Goal: Task Accomplishment & Management: Manage account settings

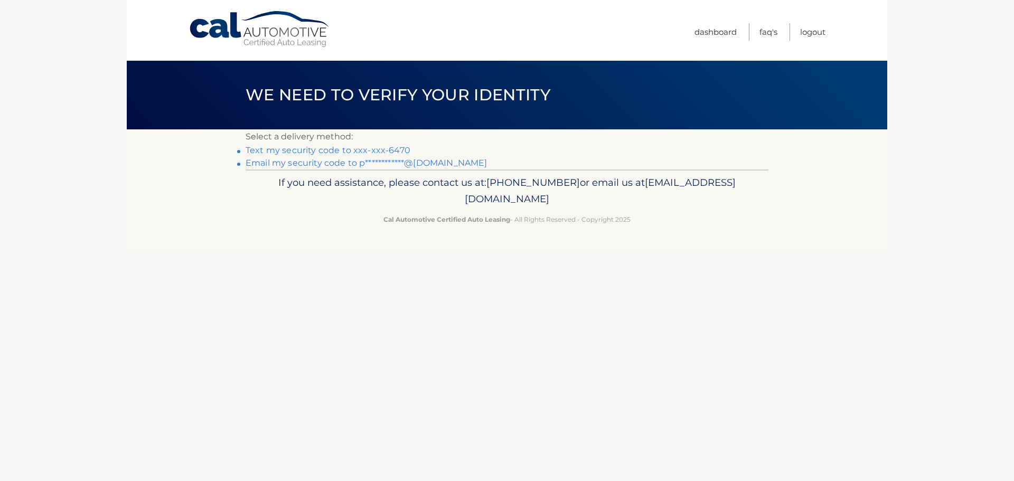
click at [323, 150] on link "Text my security code to xxx-xxx-6470" at bounding box center [328, 150] width 165 height 10
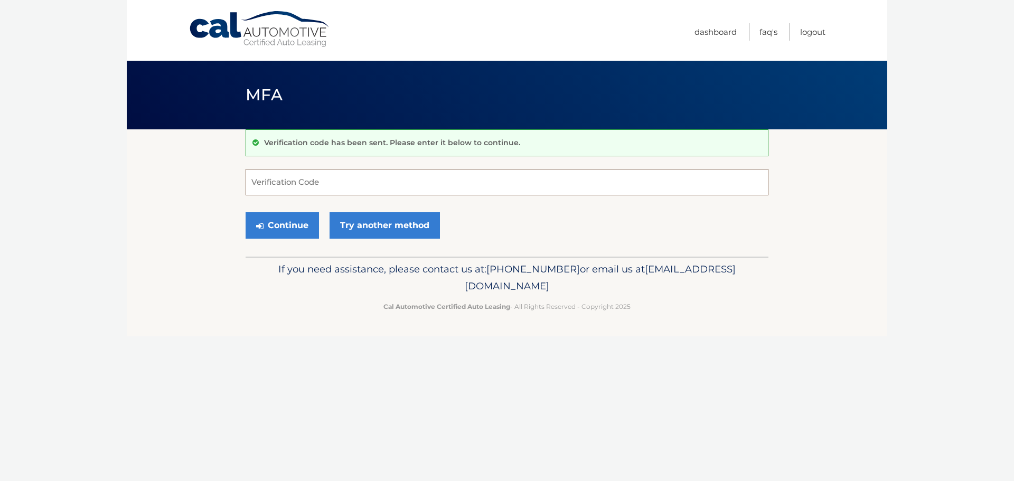
click at [308, 181] on input "Verification Code" at bounding box center [507, 182] width 523 height 26
type input "370198"
click at [283, 222] on button "Continue" at bounding box center [282, 225] width 73 height 26
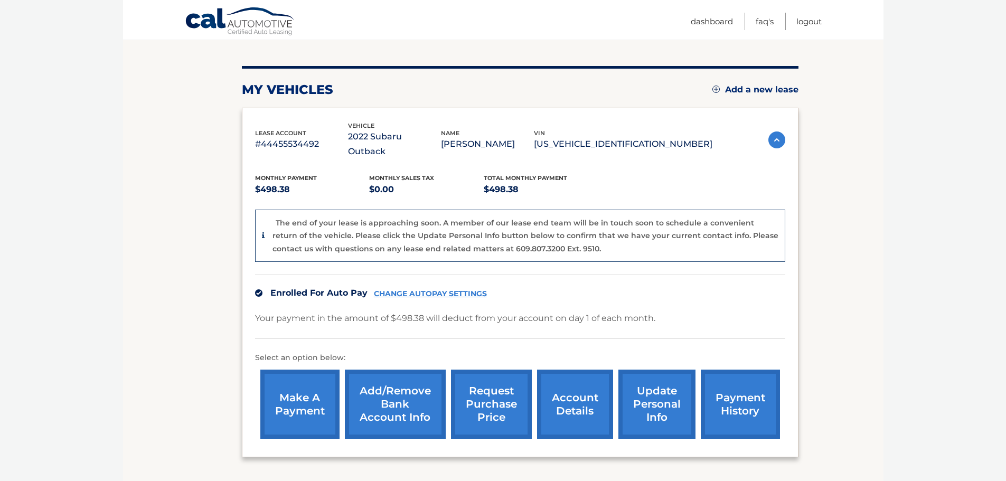
scroll to position [158, 0]
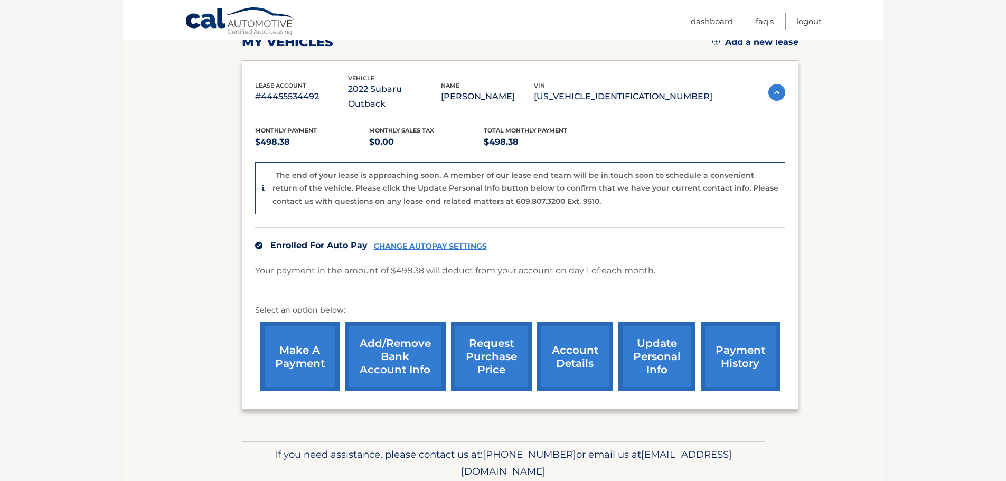
click at [425, 242] on link "CHANGE AUTOPAY SETTINGS" at bounding box center [430, 246] width 113 height 9
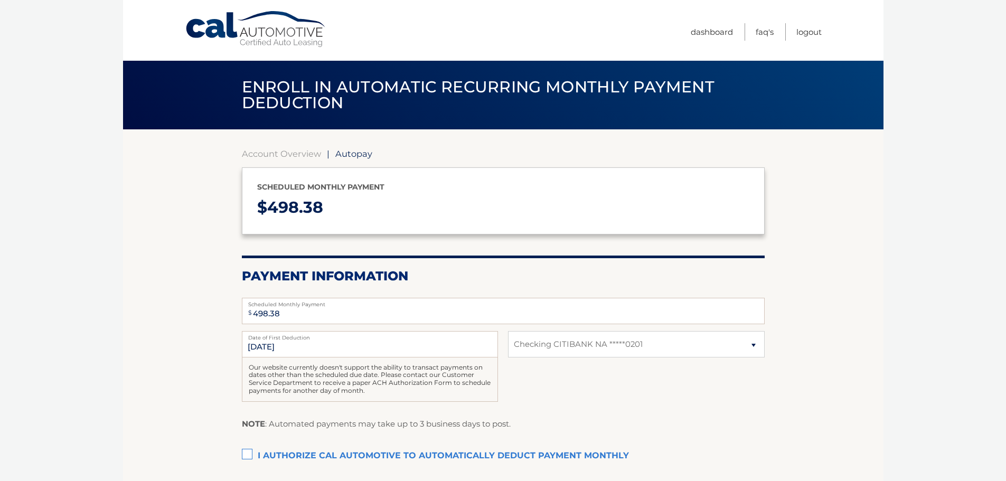
select select "OWI5M2U2ZjgtMDI5ZC00ZGUxLThjNWMtYTIyMjE5ZmRkYmE0"
click at [285, 155] on link "Account Overview" at bounding box center [281, 153] width 79 height 11
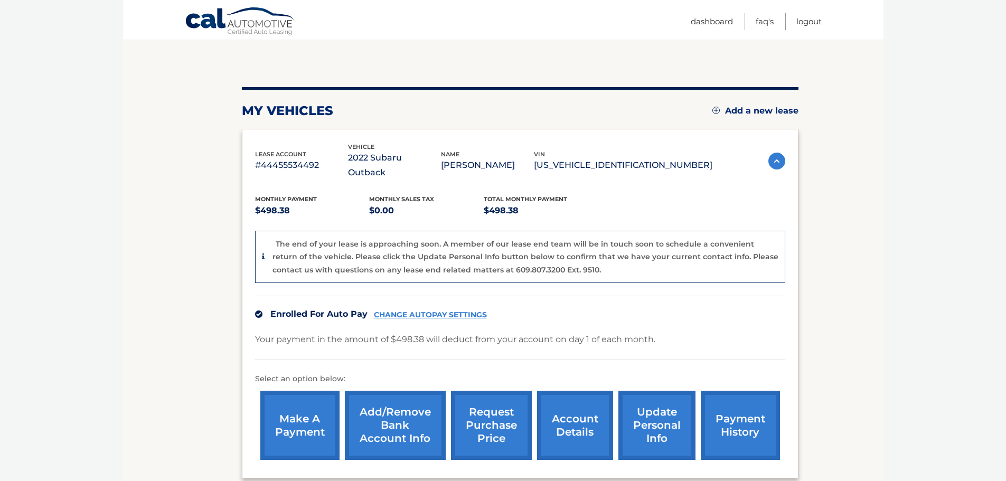
scroll to position [106, 0]
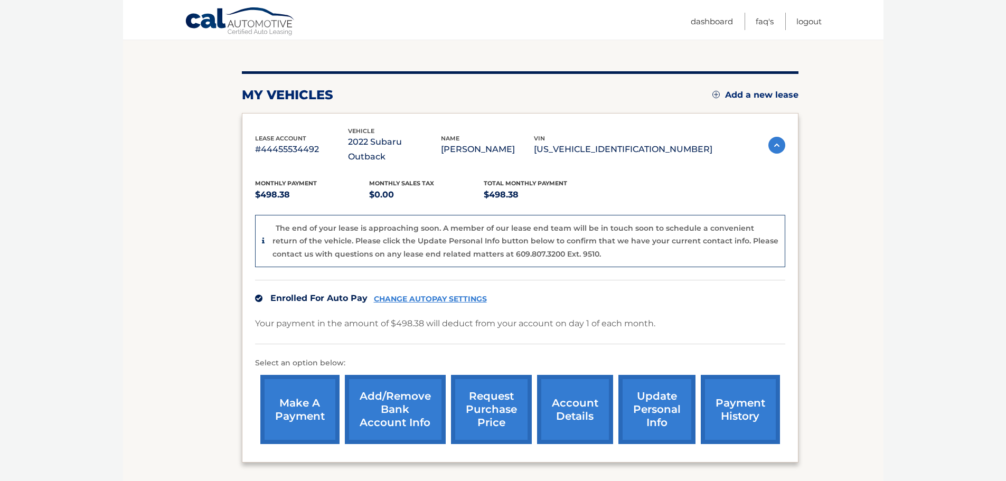
click at [738, 394] on link "payment history" at bounding box center [740, 409] width 79 height 69
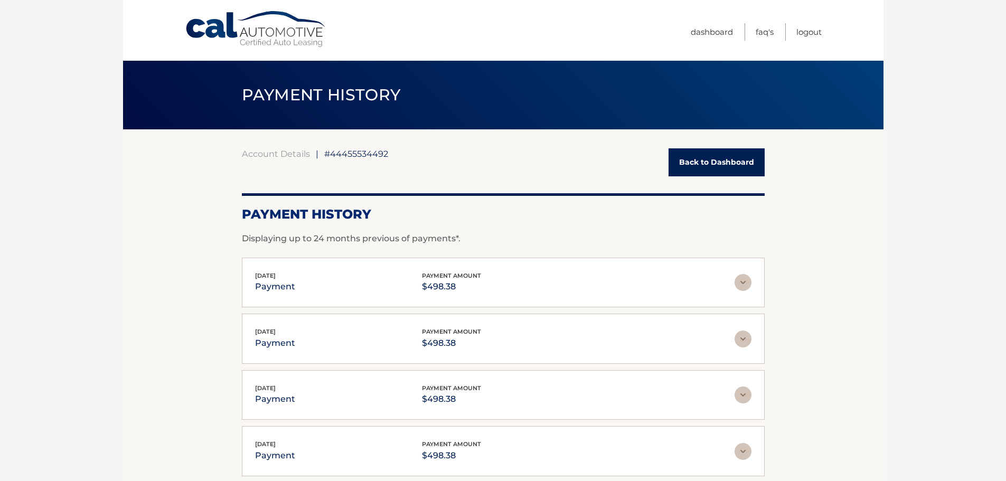
click at [721, 161] on link "Back to Dashboard" at bounding box center [716, 162] width 96 height 28
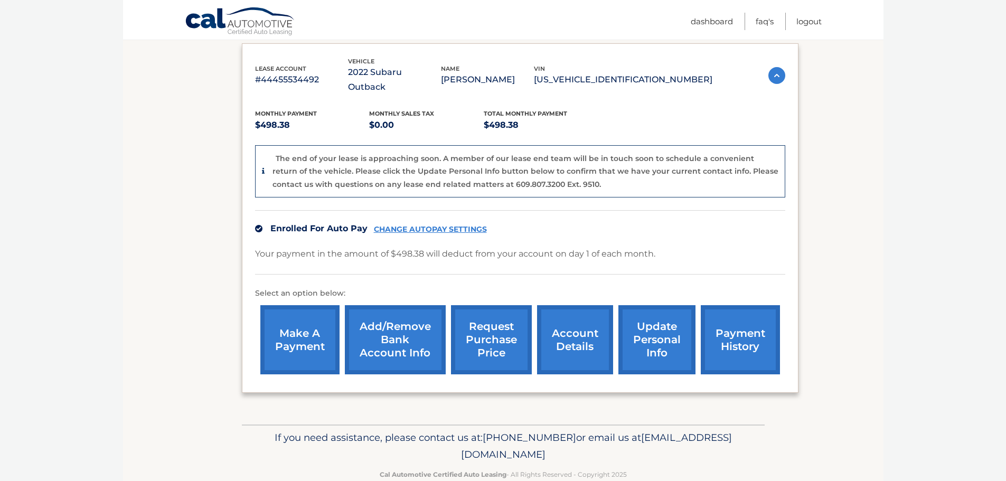
scroll to position [184, 0]
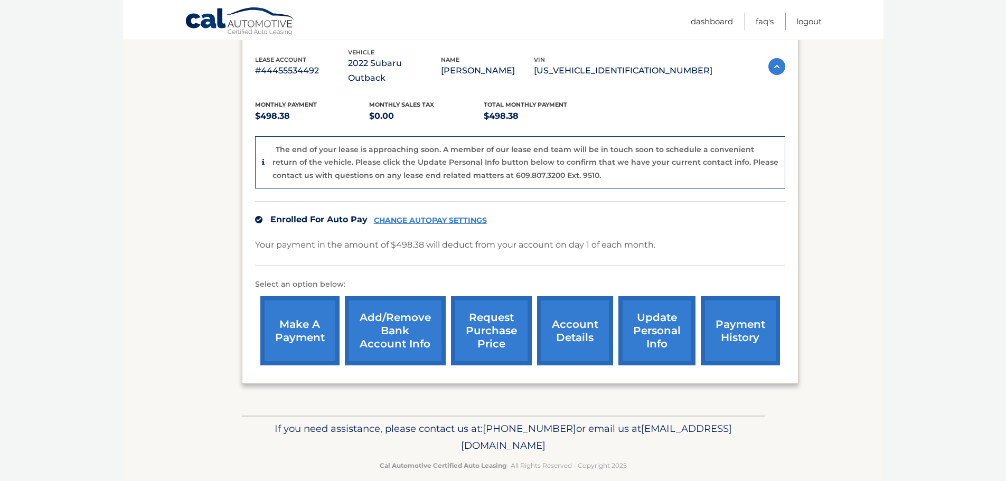
click at [435, 216] on link "CHANGE AUTOPAY SETTINGS" at bounding box center [430, 220] width 113 height 9
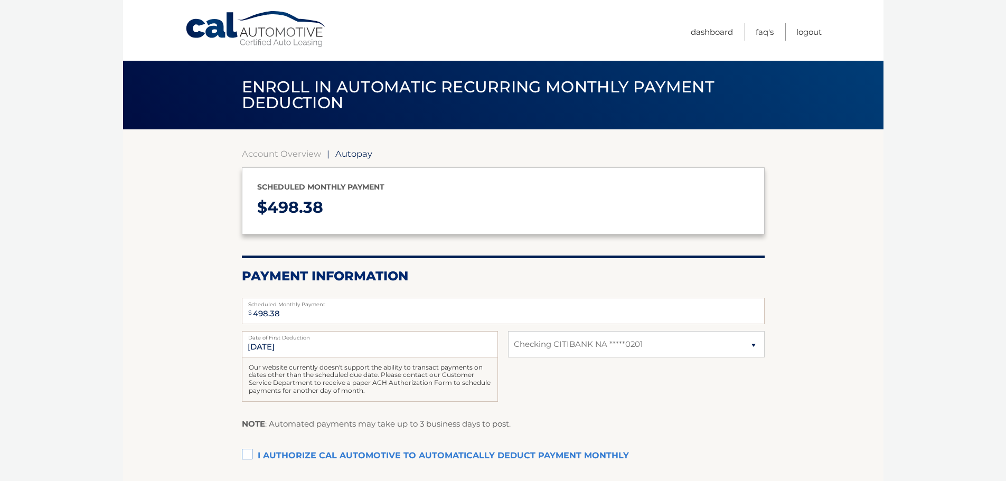
select select "OWI5M2U2ZjgtMDI5ZC00ZGUxLThjNWMtYTIyMjE5ZmRkYmE0"
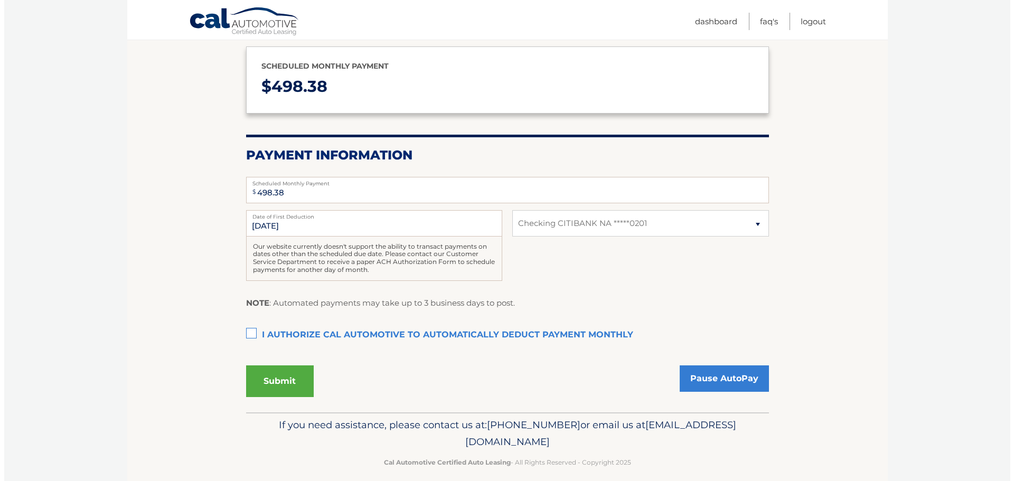
scroll to position [132, 0]
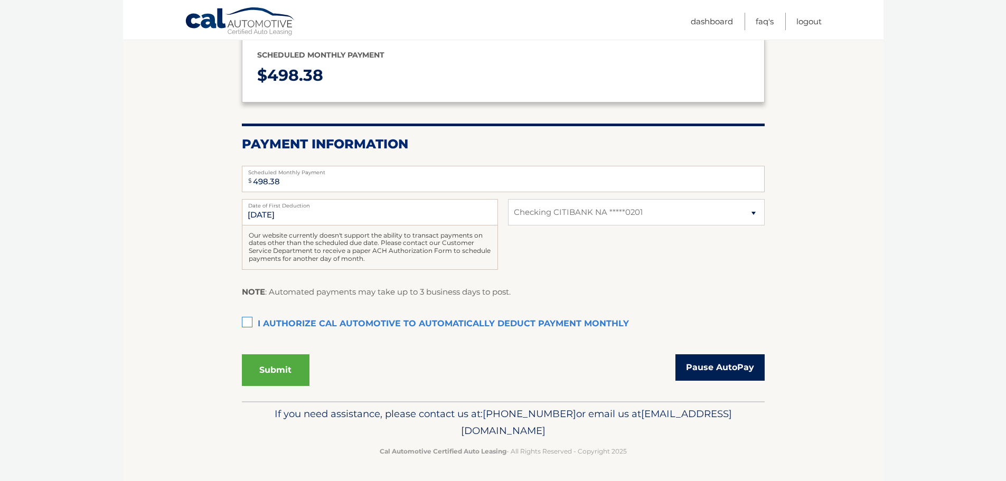
click at [718, 369] on link "Pause AutoPay" at bounding box center [719, 367] width 89 height 26
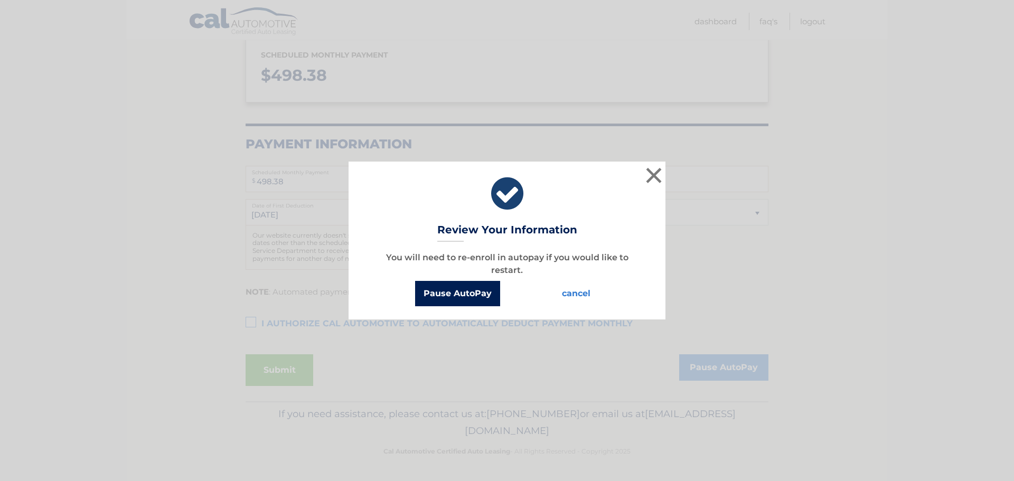
click at [462, 291] on button "Pause AutoPay" at bounding box center [457, 293] width 85 height 25
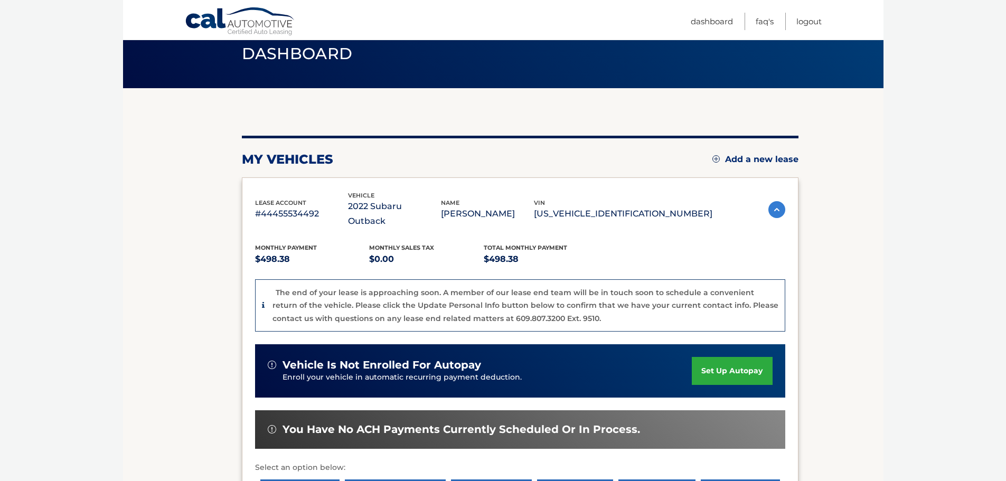
scroll to position [106, 0]
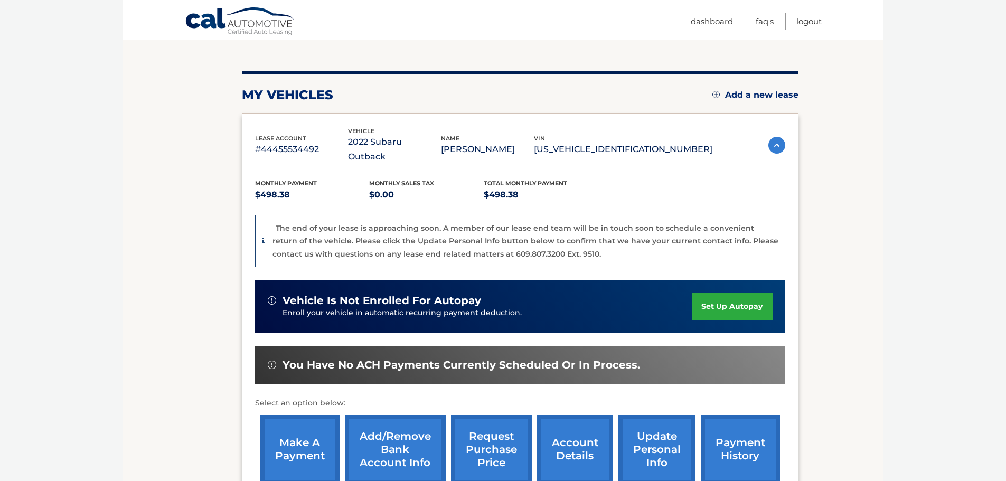
click at [269, 361] on img at bounding box center [272, 365] width 8 height 8
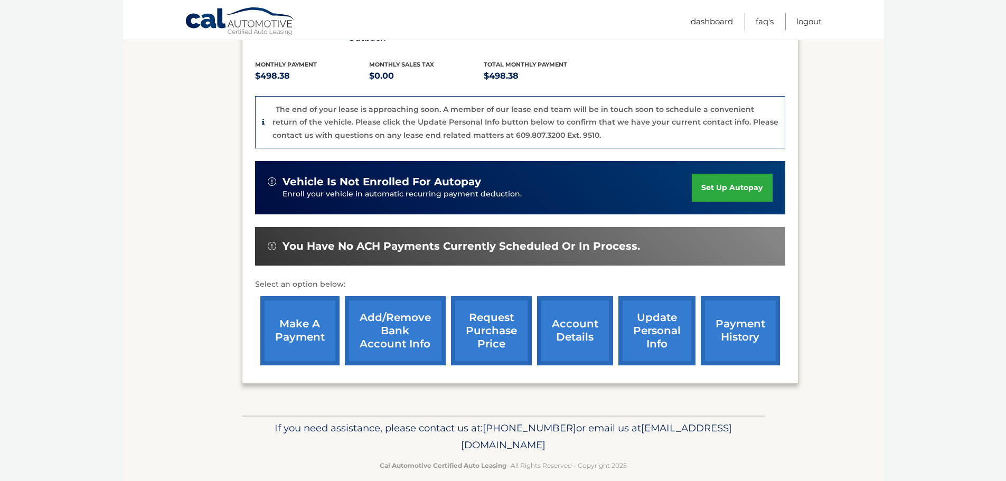
scroll to position [172, 0]
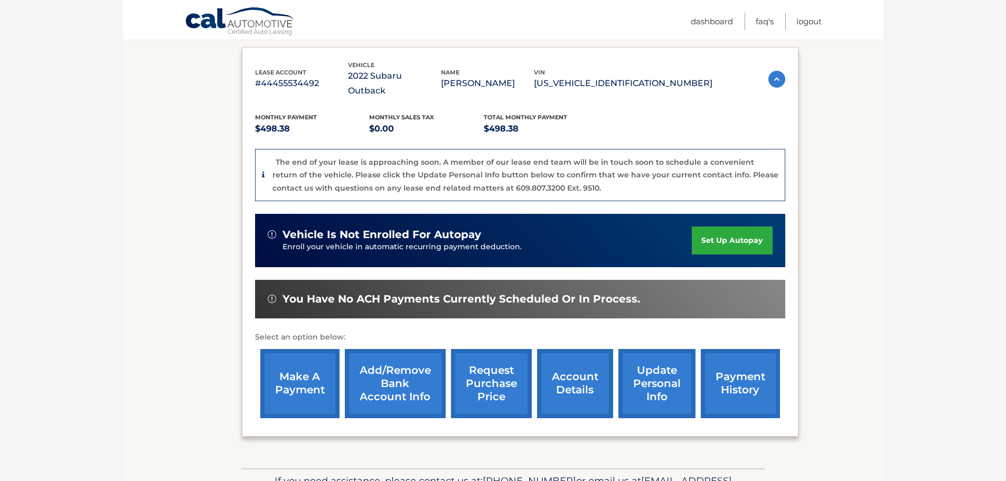
click at [295, 378] on link "make a payment" at bounding box center [299, 383] width 79 height 69
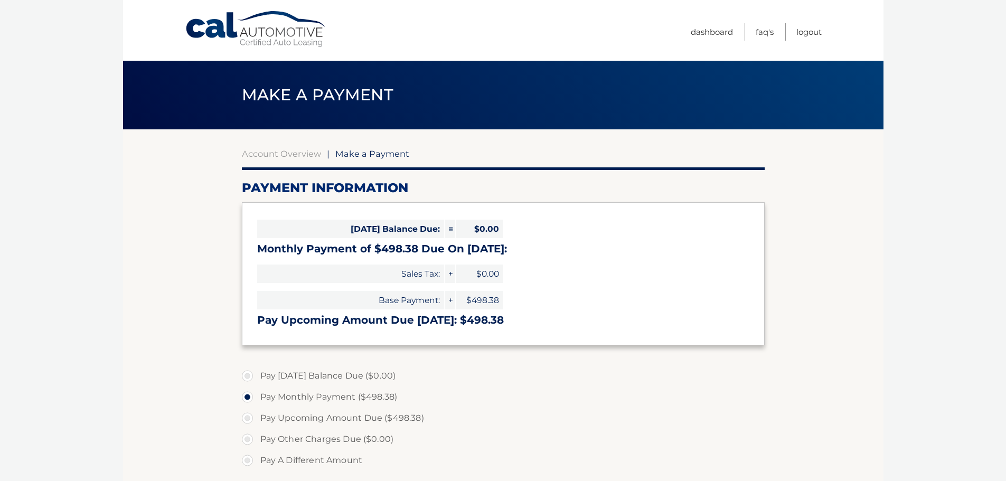
select select "OWI5M2U2ZjgtMDI5ZC00ZGUxLThjNWMtYTIyMjE5ZmRkYmE0"
click at [292, 155] on link "Account Overview" at bounding box center [281, 153] width 79 height 11
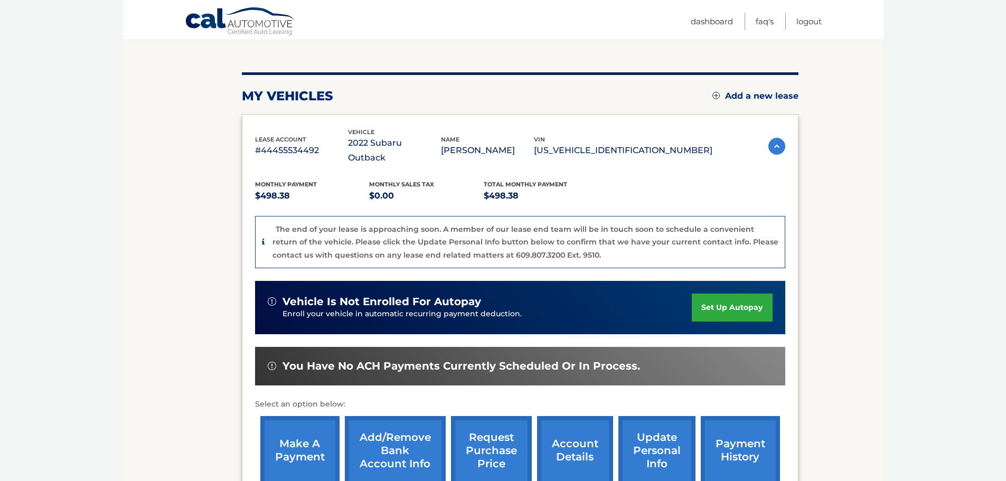
scroll to position [106, 0]
